Goal: Information Seeking & Learning: Learn about a topic

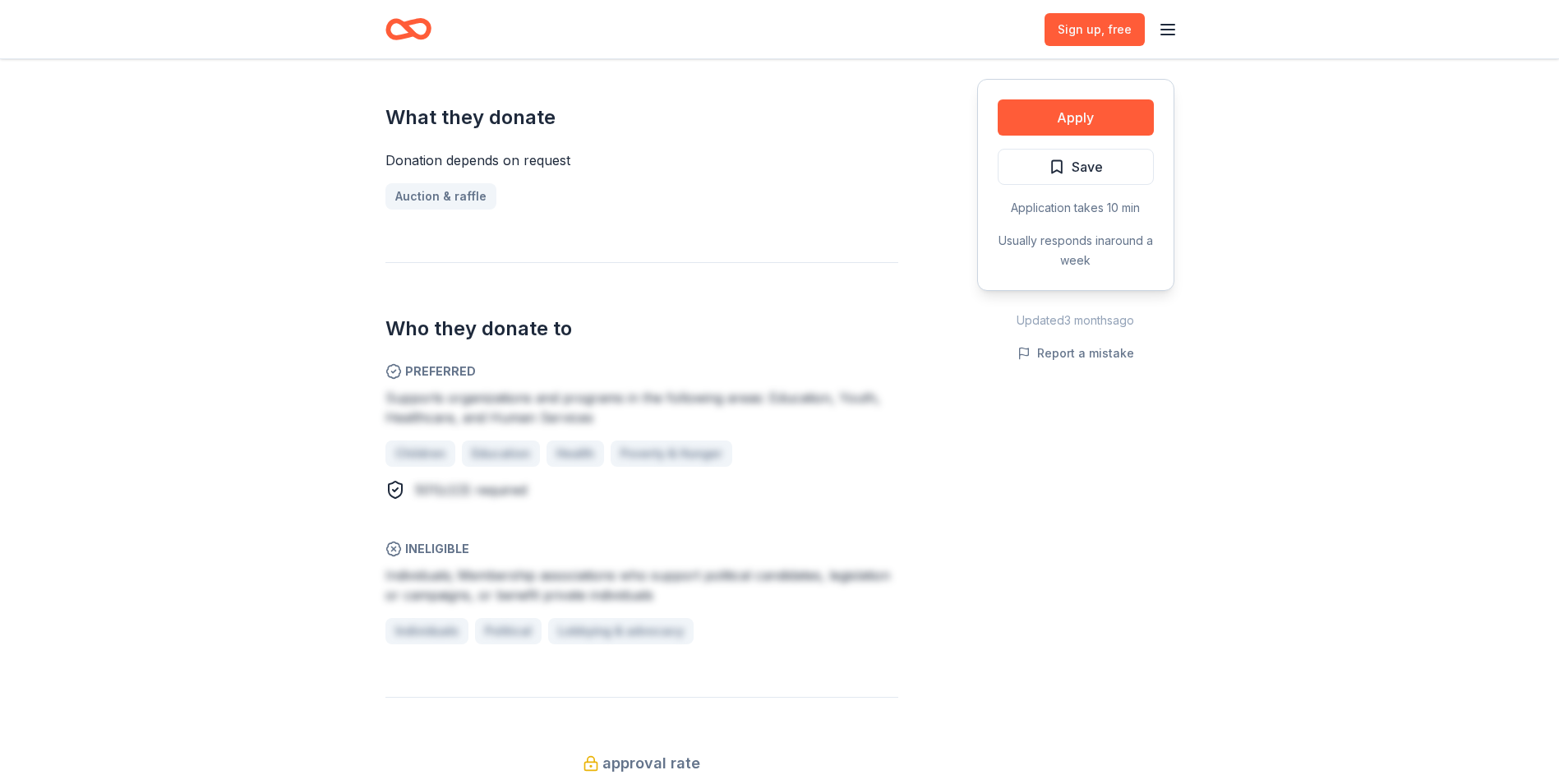
scroll to position [658, 0]
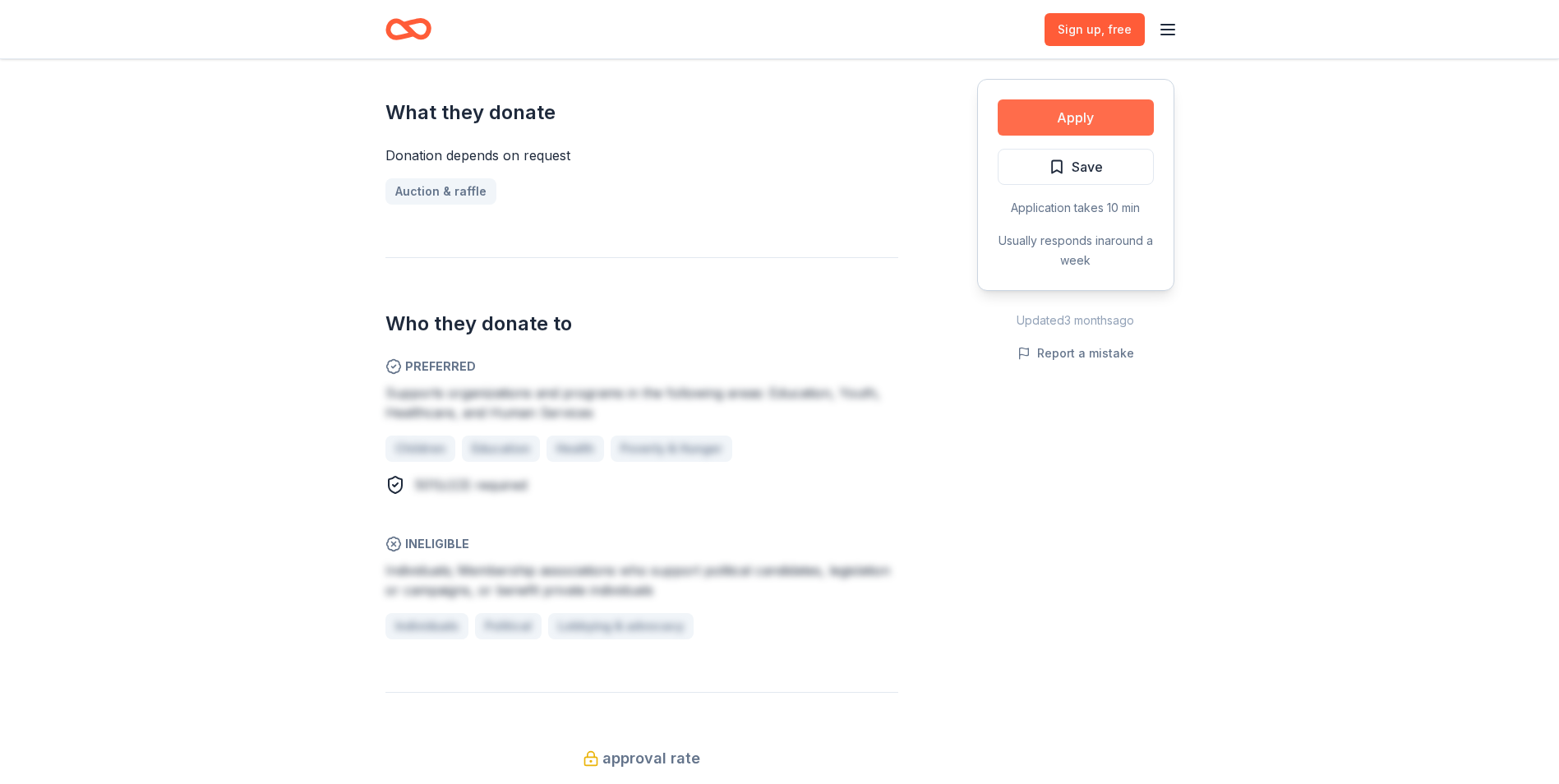
click at [1083, 118] on button "Apply" at bounding box center [1076, 118] width 156 height 37
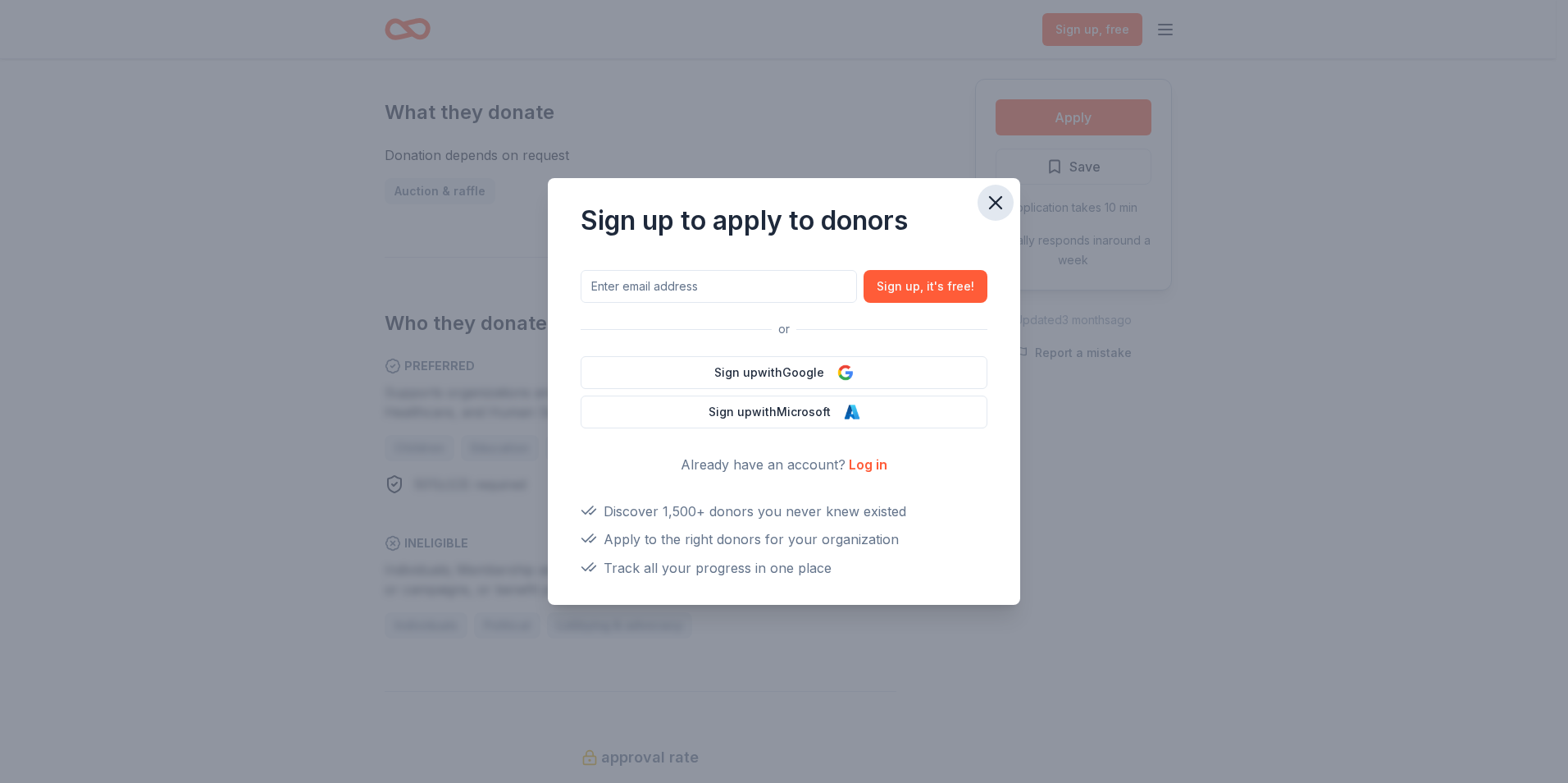
drag, startPoint x: 983, startPoint y: 201, endPoint x: 984, endPoint y: 215, distance: 14.0
click at [983, 206] on button "button" at bounding box center [996, 203] width 37 height 37
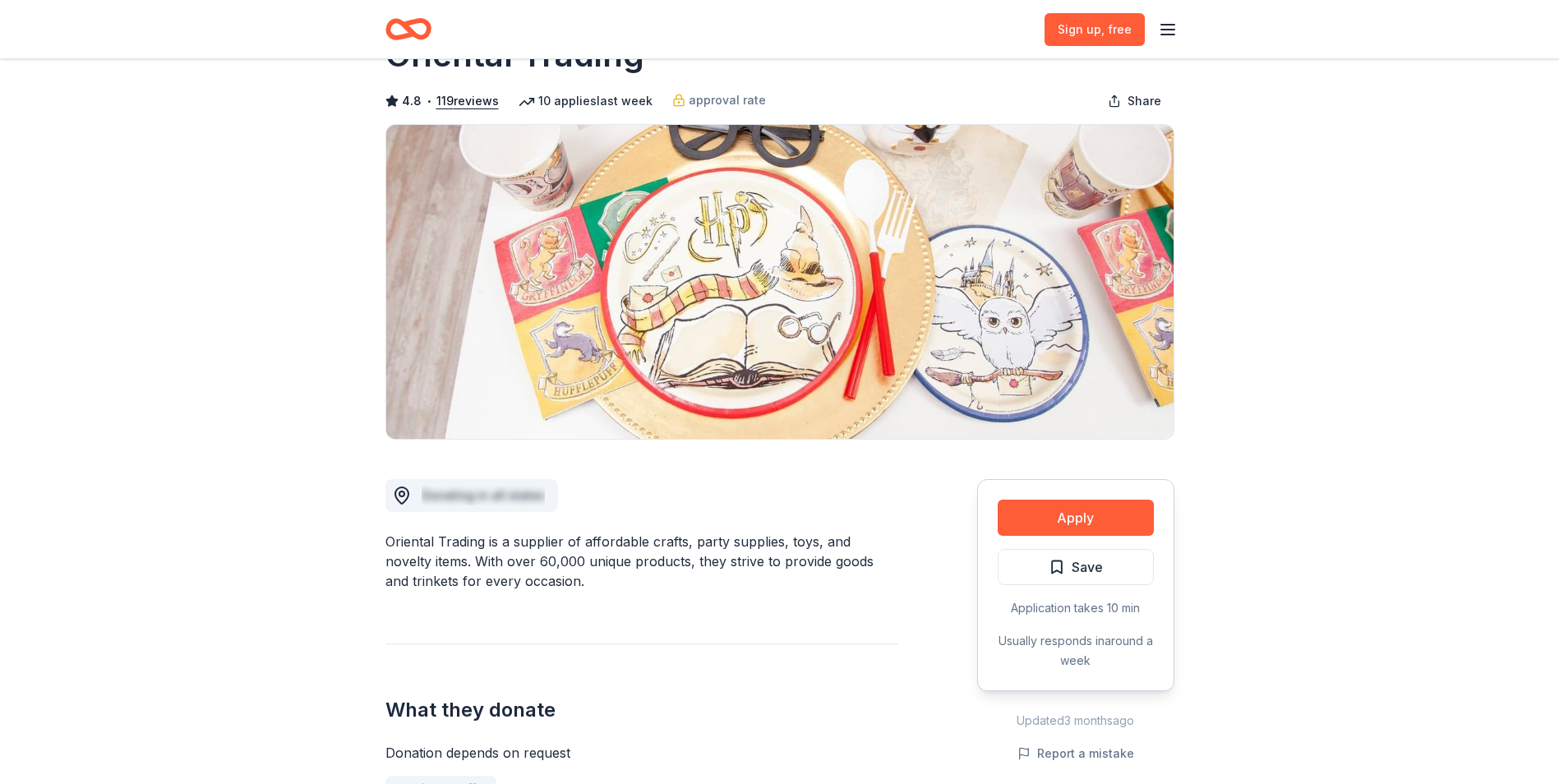
scroll to position [0, 0]
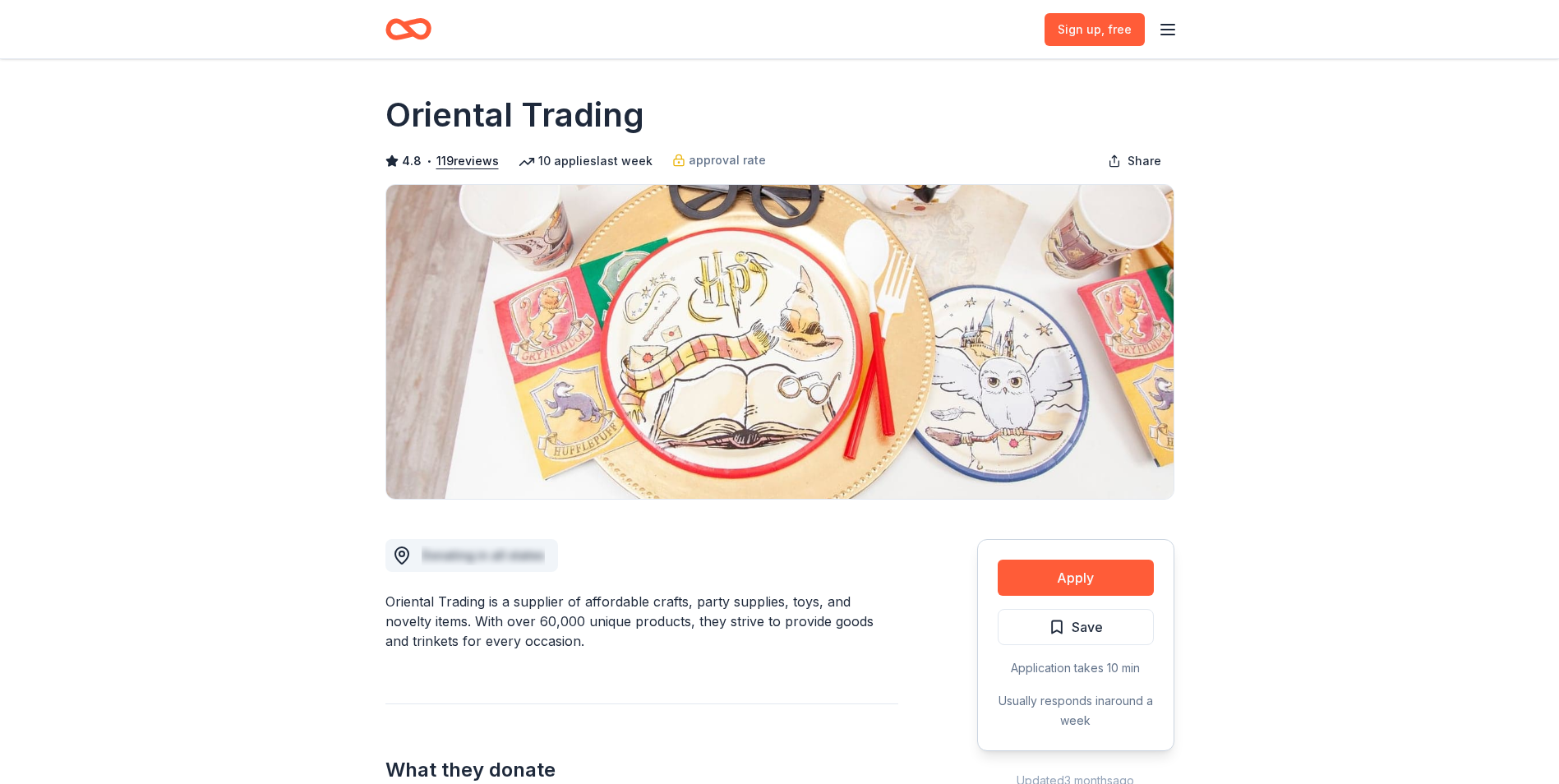
click at [411, 31] on icon "Home" at bounding box center [415, 28] width 25 height 16
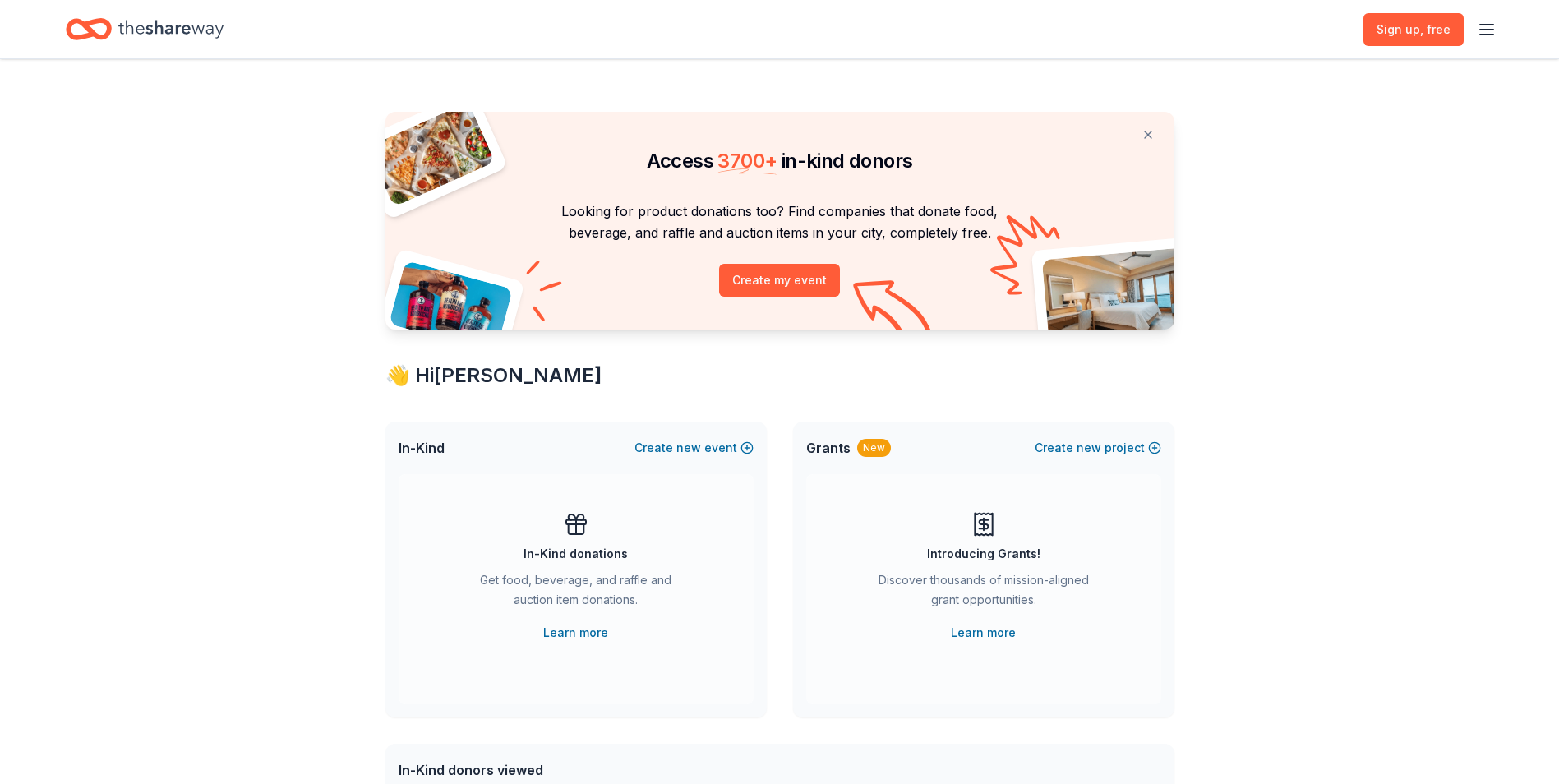
click at [1488, 33] on icon "button" at bounding box center [1487, 29] width 19 height 19
click at [1324, 87] on button "Resources" at bounding box center [1373, 95] width 245 height 26
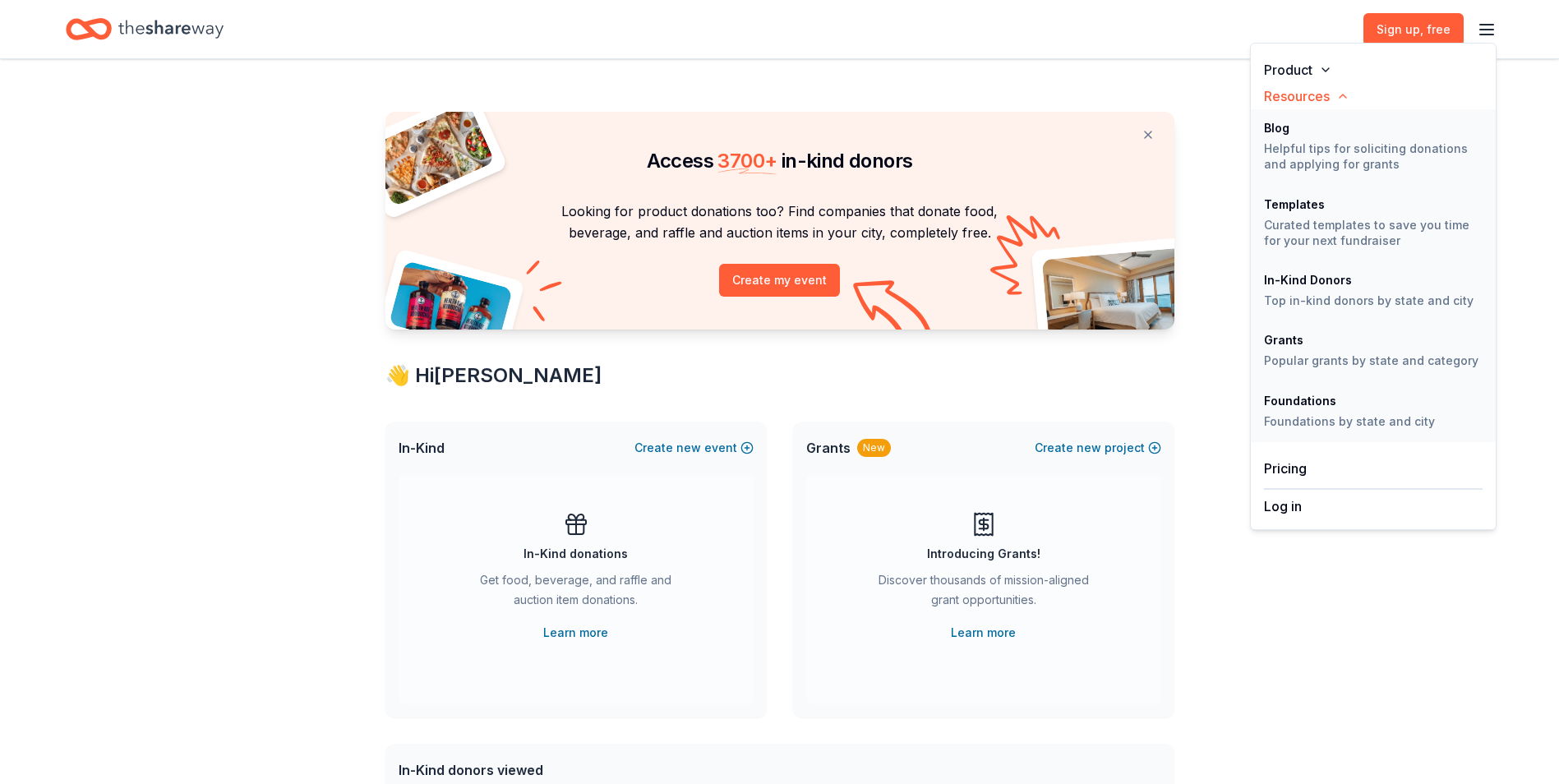
click at [1313, 68] on button "Product" at bounding box center [1373, 69] width 245 height 26
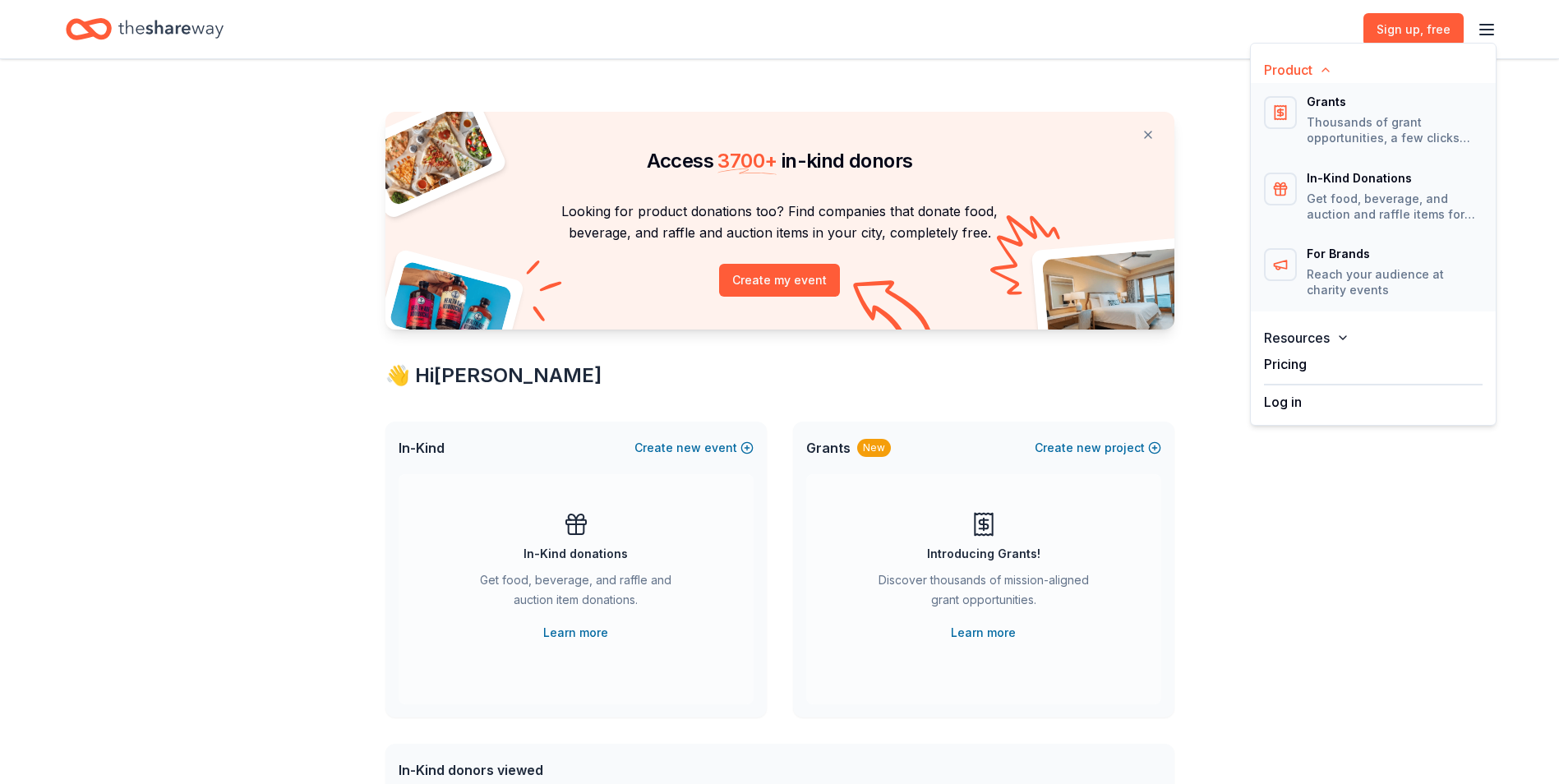
drag, startPoint x: 1193, startPoint y: 58, endPoint x: 1150, endPoint y: 39, distance: 47.0
click at [1188, 56] on div "Sign up , free" at bounding box center [780, 29] width 1559 height 59
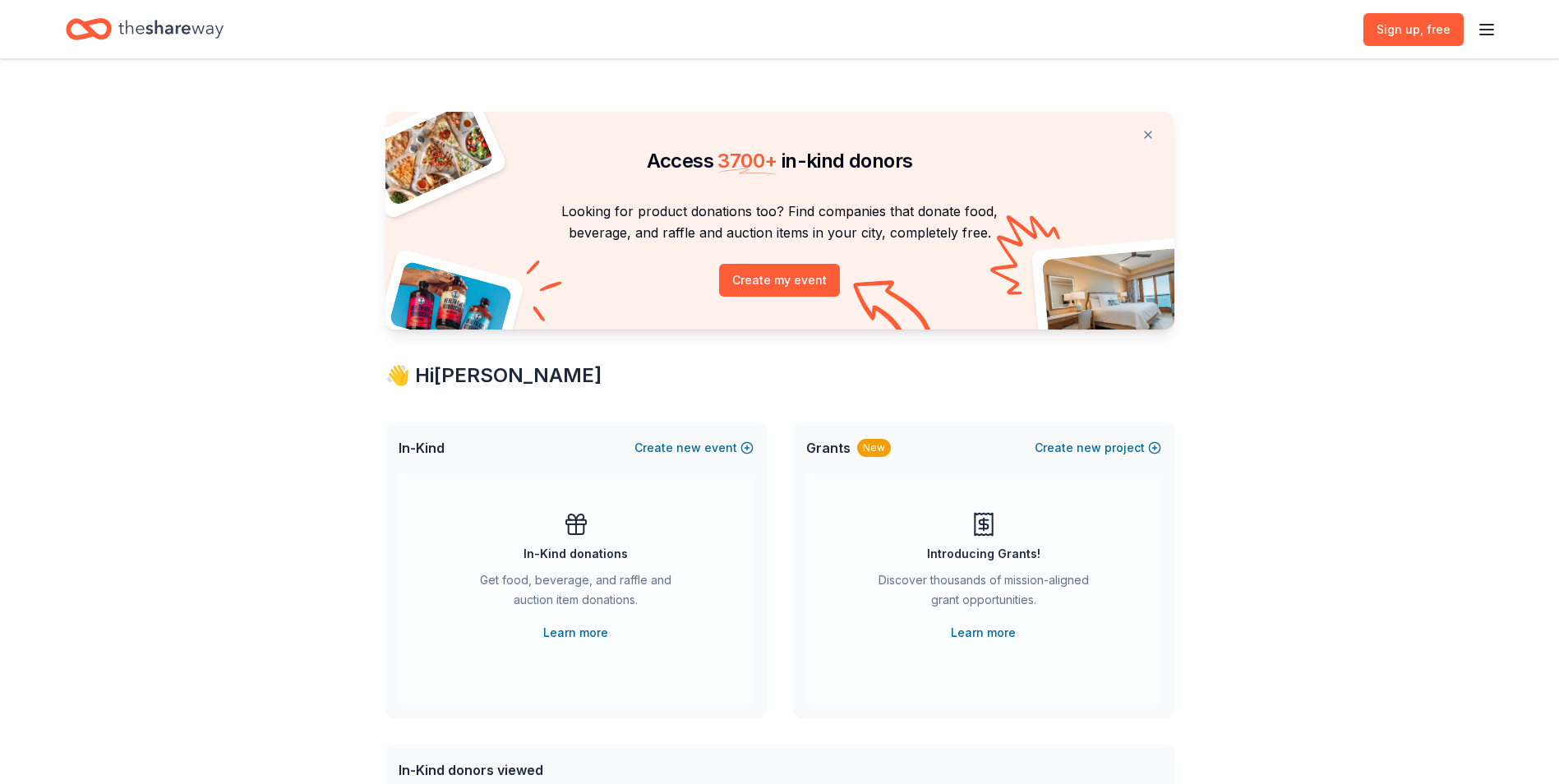
click at [160, 21] on icon "Home" at bounding box center [171, 29] width 105 height 34
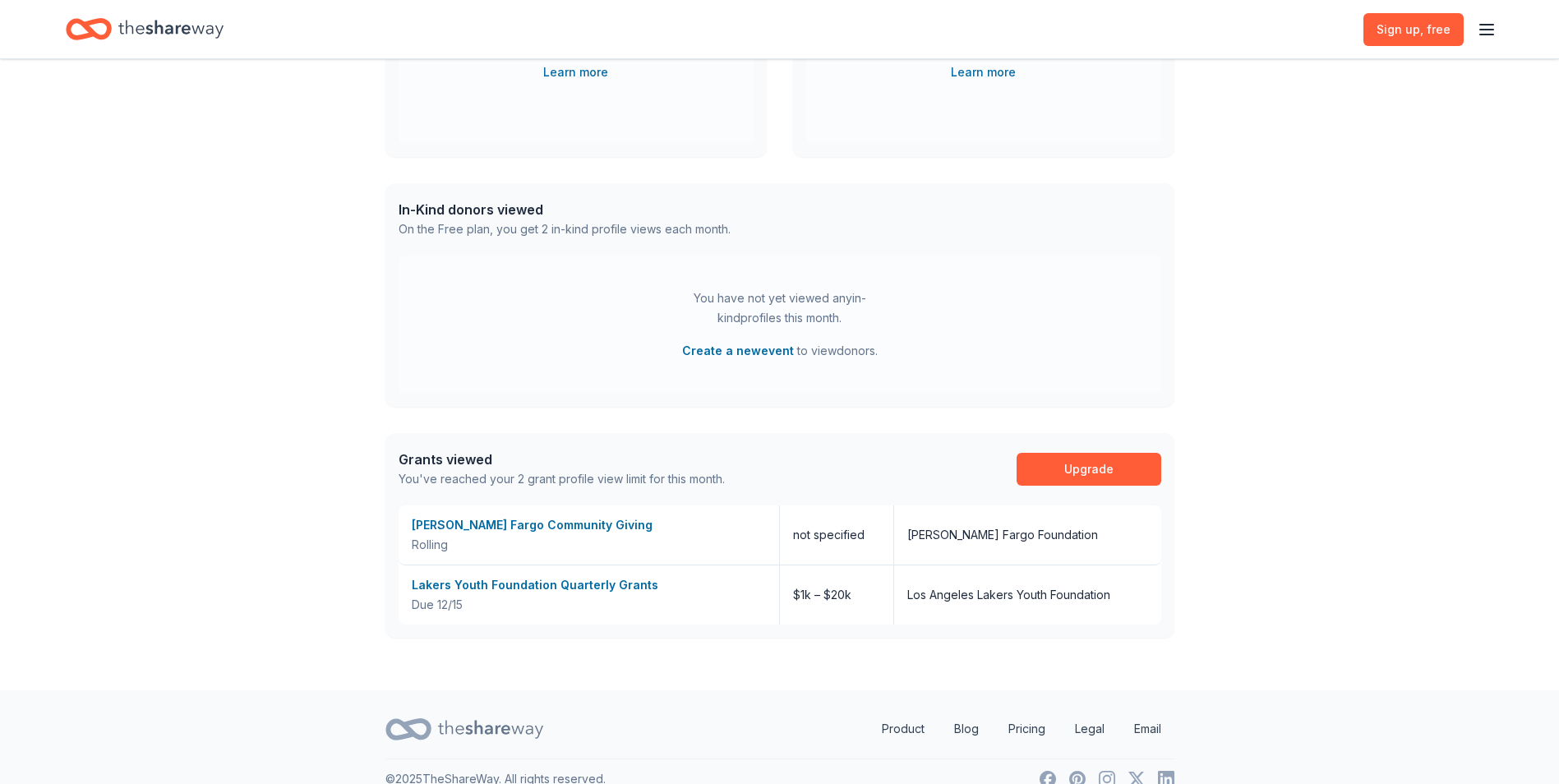
scroll to position [585, 0]
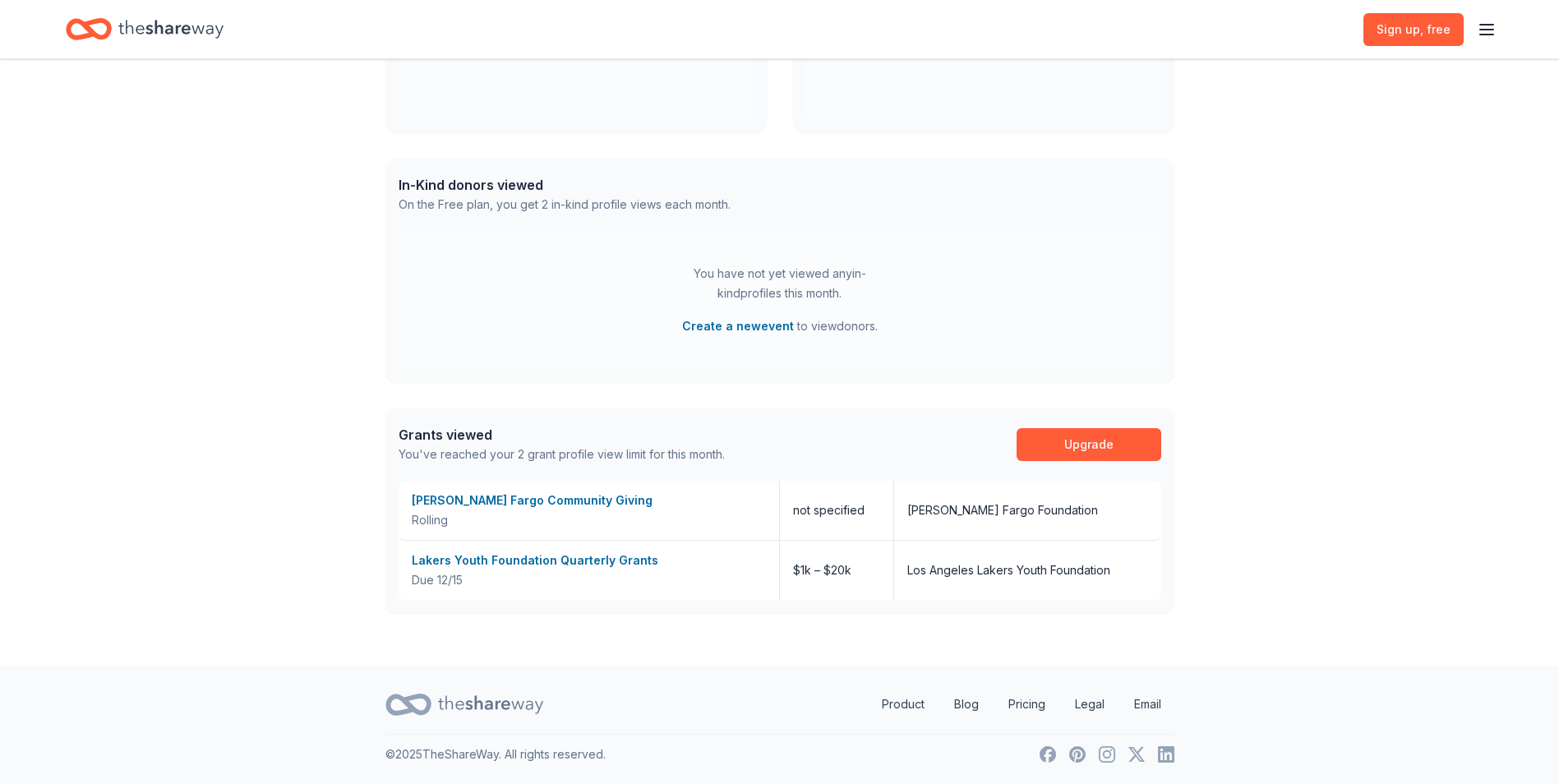
click at [1005, 638] on div "Access 3700 + in-kind donors Looking for product donations too? Find companies …" at bounding box center [780, 69] width 842 height 1191
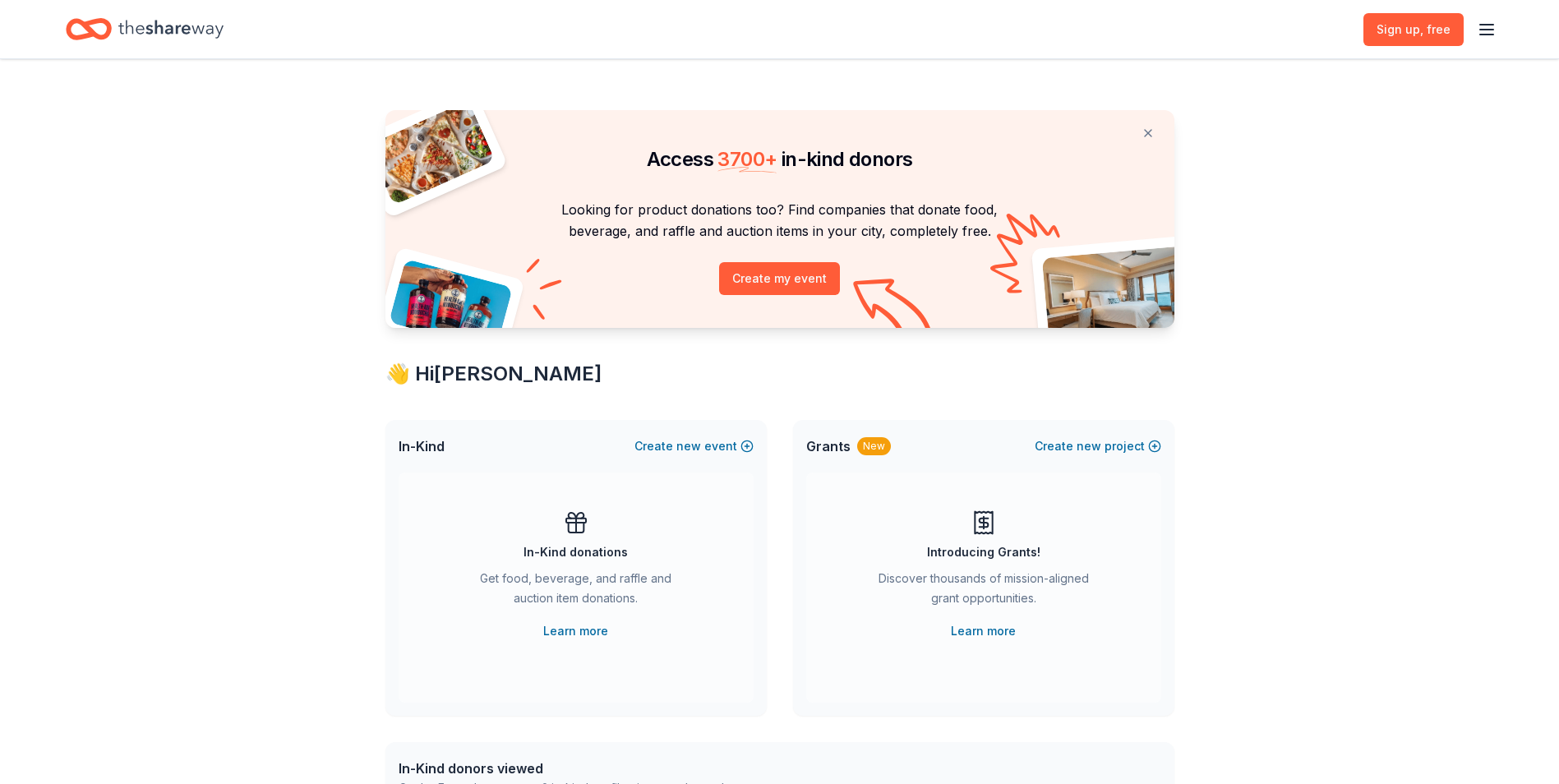
scroll to position [0, 0]
click at [1481, 26] on icon "button" at bounding box center [1487, 29] width 19 height 19
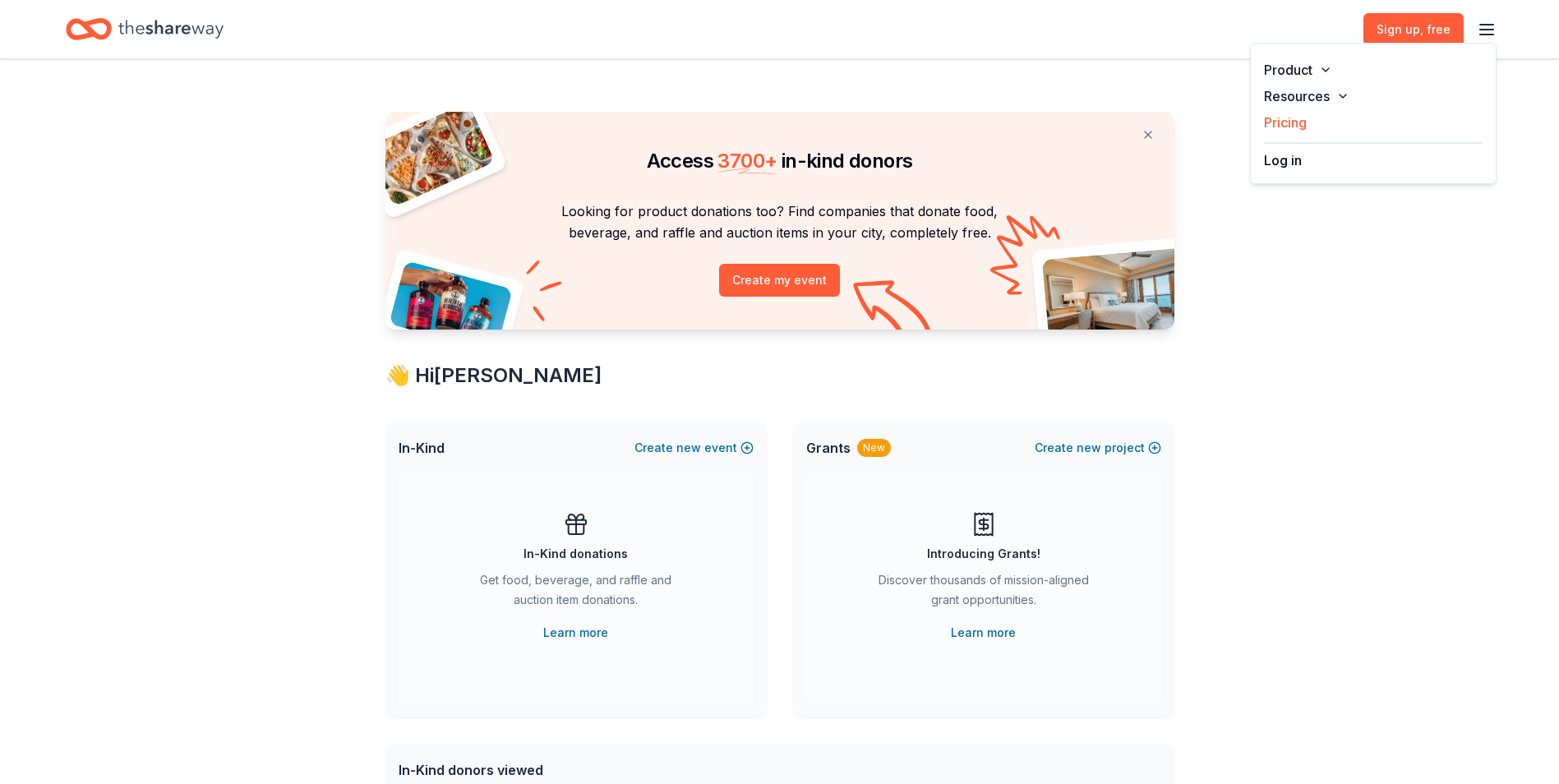
click at [1297, 119] on link "Pricing" at bounding box center [1285, 122] width 42 height 16
